Goal: Check status: Check status

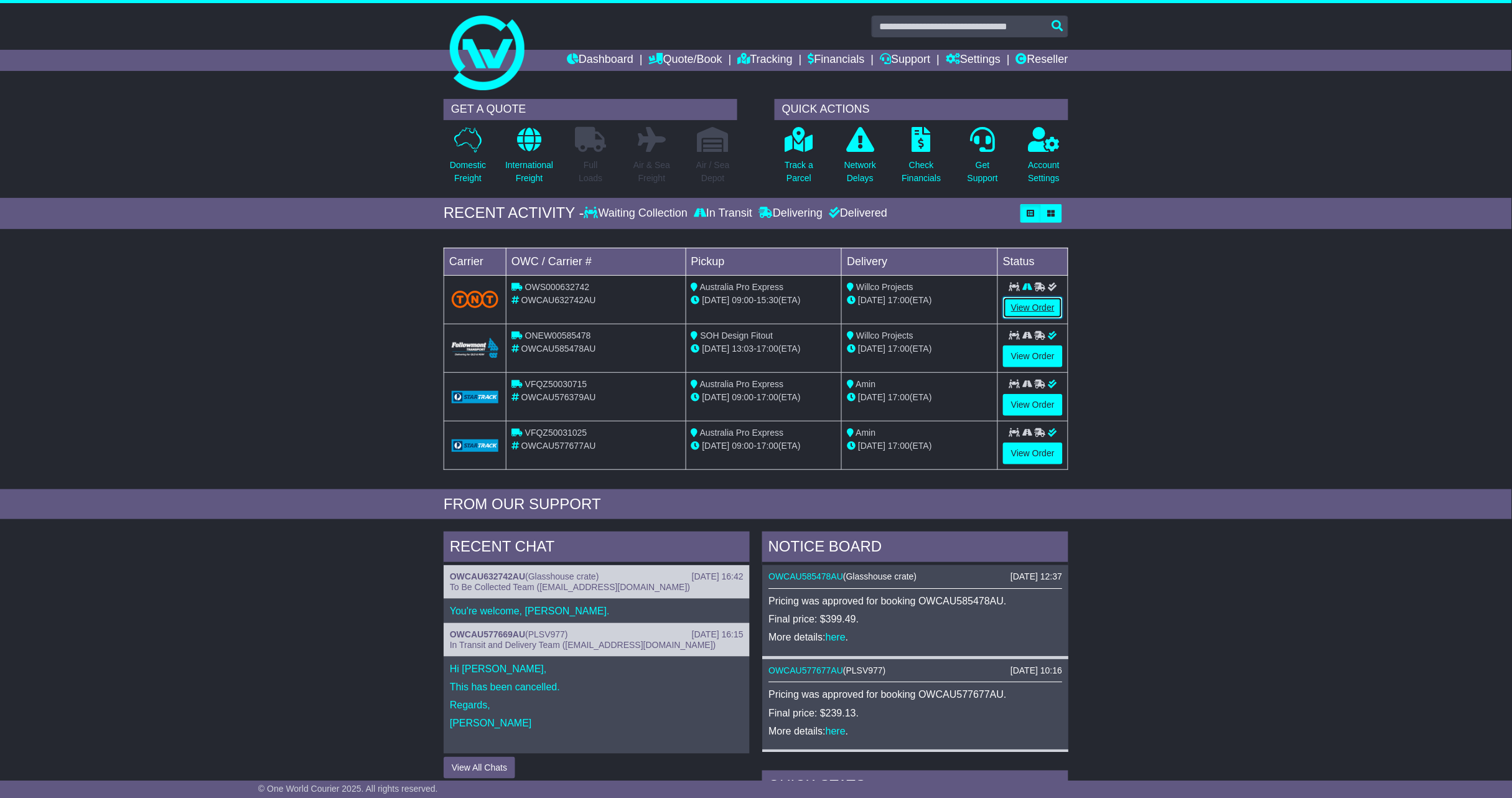
click at [1042, 312] on link "View Order" at bounding box center [1034, 307] width 60 height 22
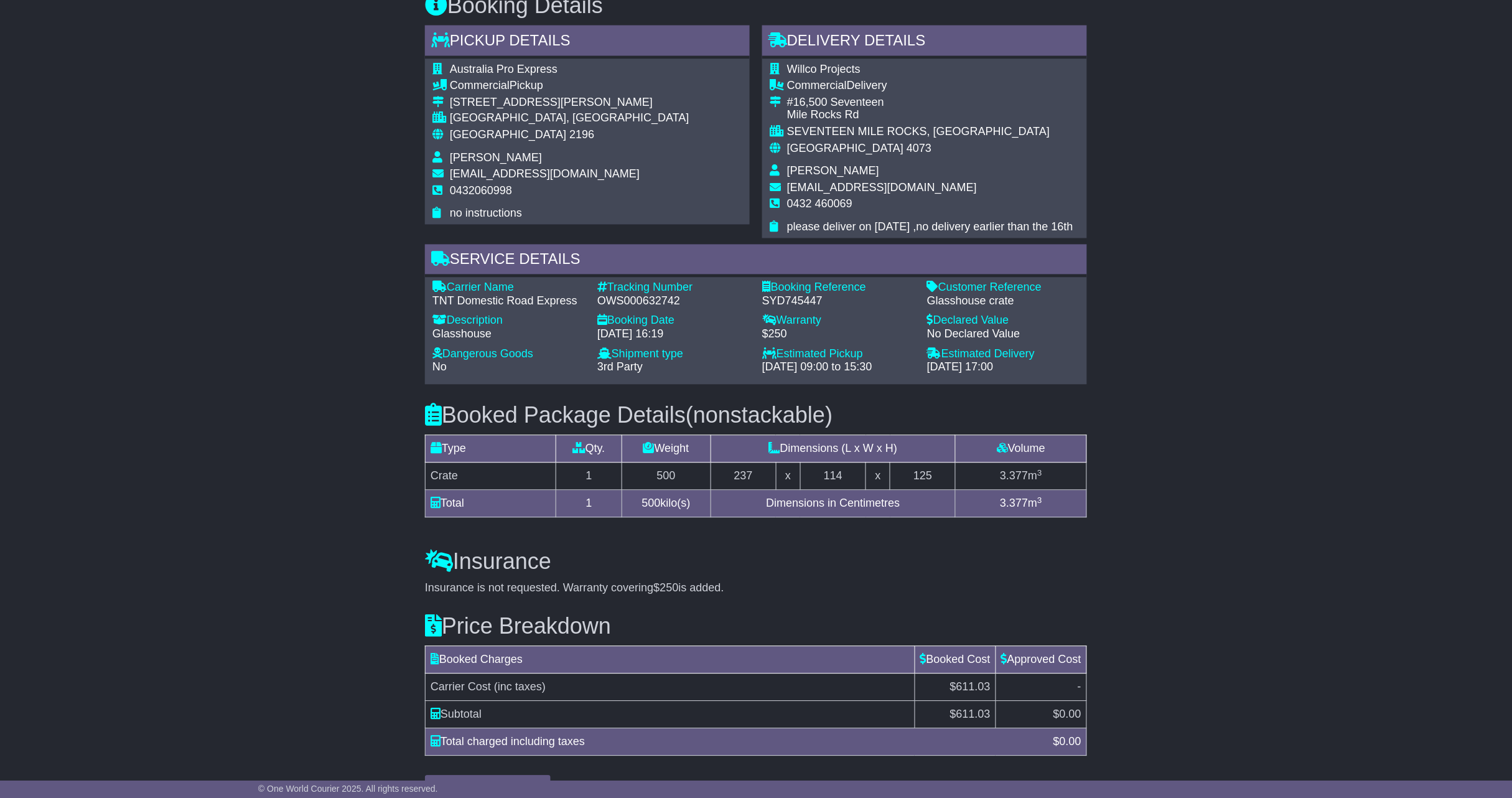
scroll to position [745, 0]
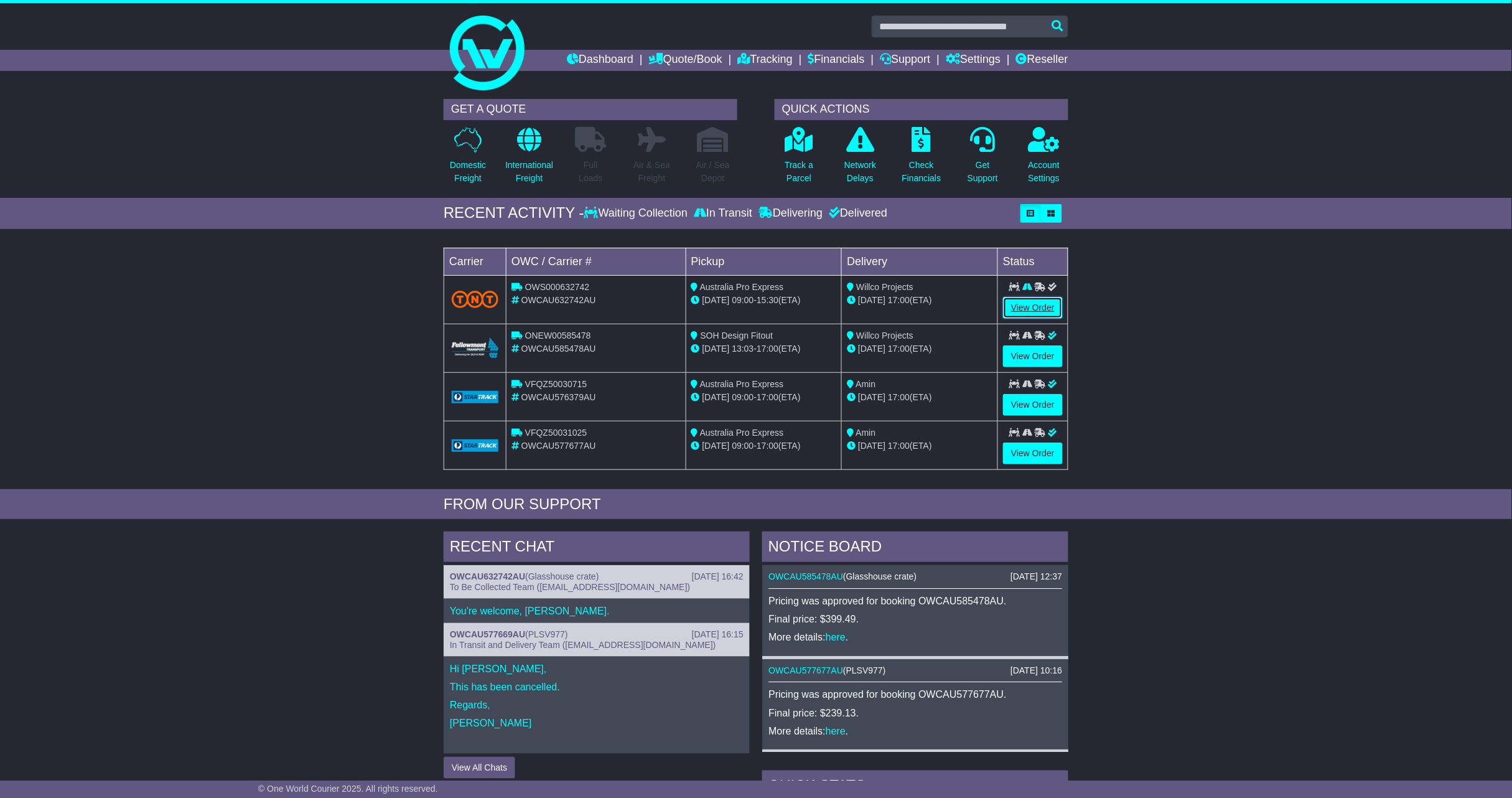
click at [1037, 312] on link "View Order" at bounding box center [1034, 307] width 60 height 22
